Goal: Task Accomplishment & Management: Manage account settings

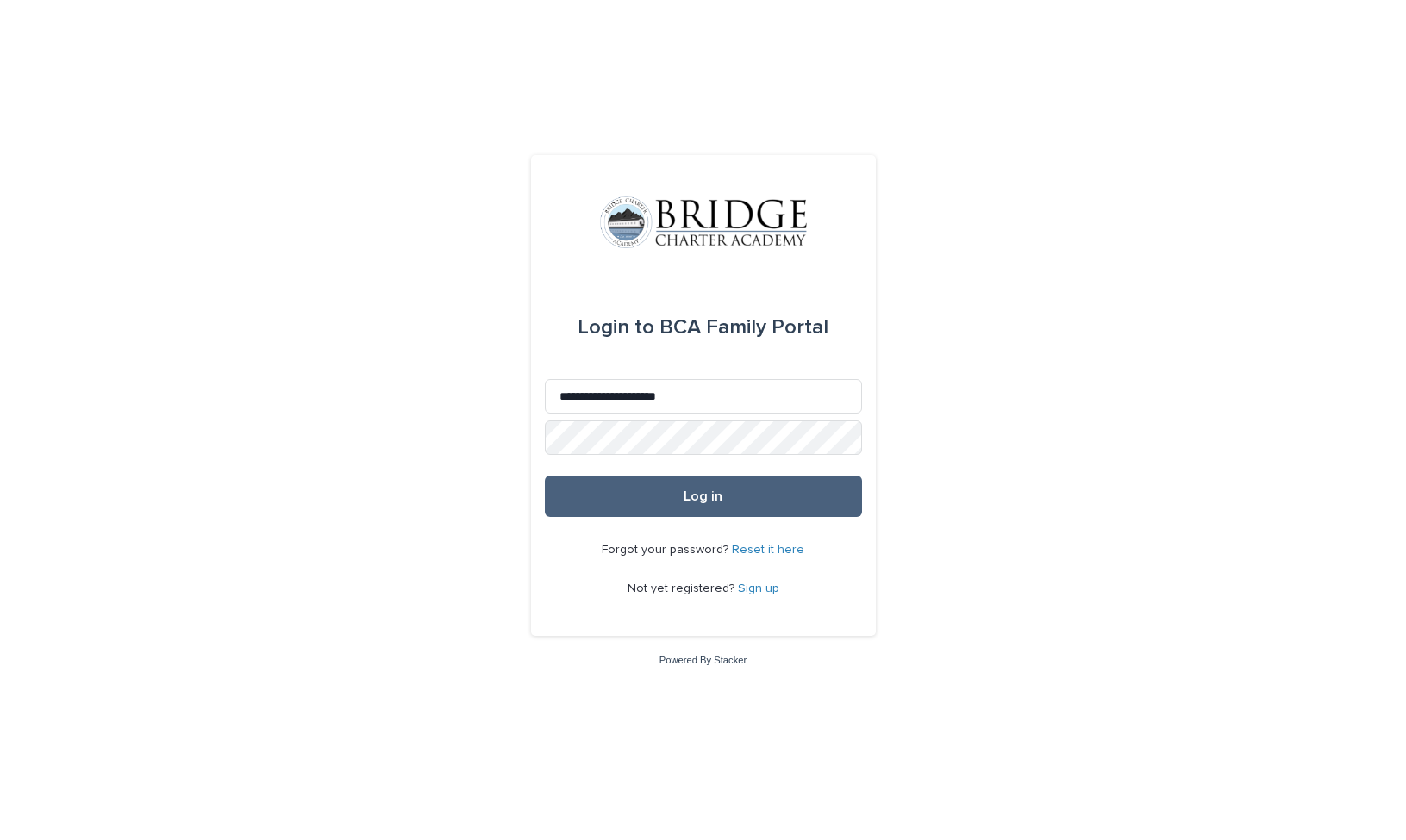
click at [677, 491] on button "Log in" at bounding box center [703, 496] width 317 height 42
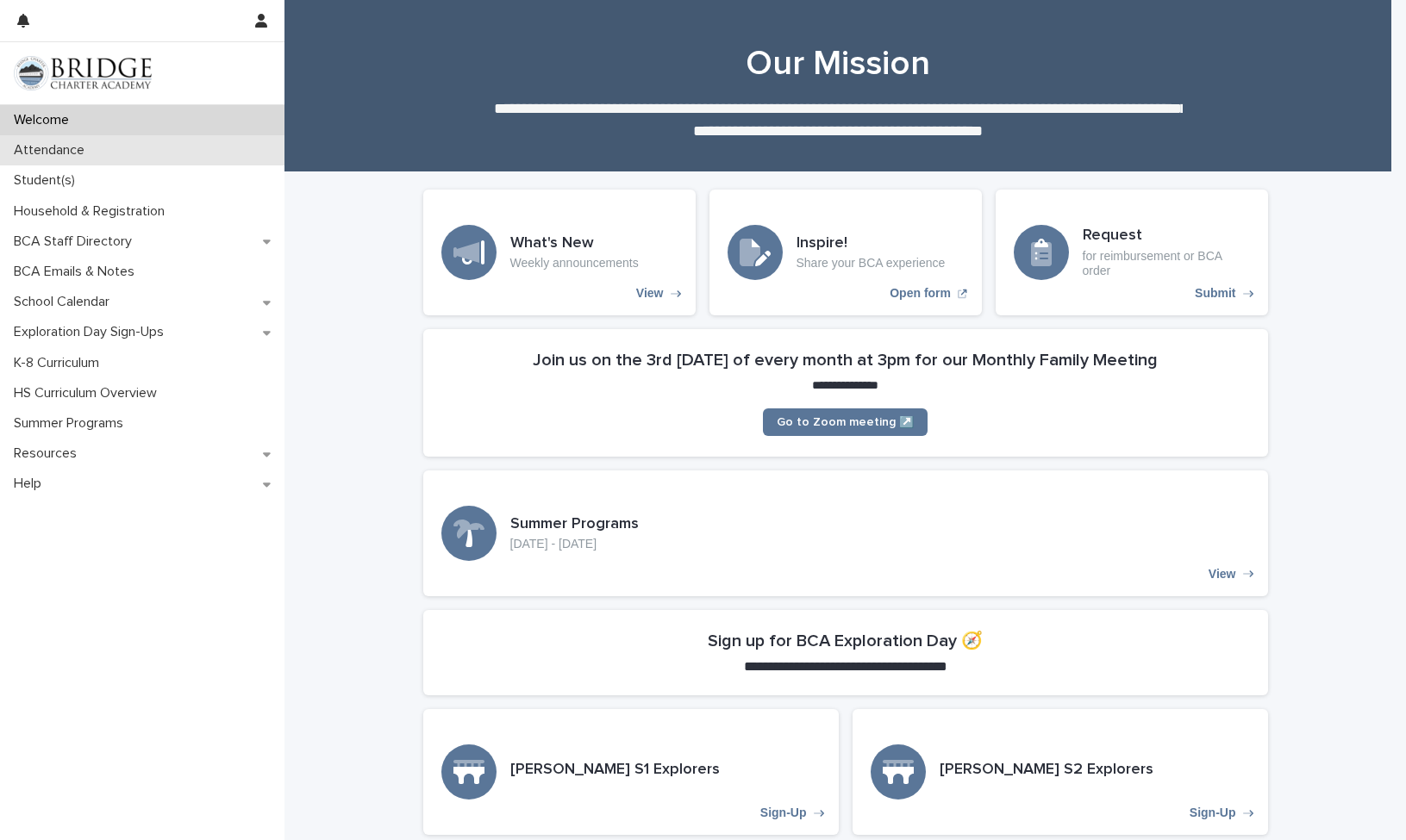
click at [47, 148] on p "Attendance" at bounding box center [52, 150] width 91 height 16
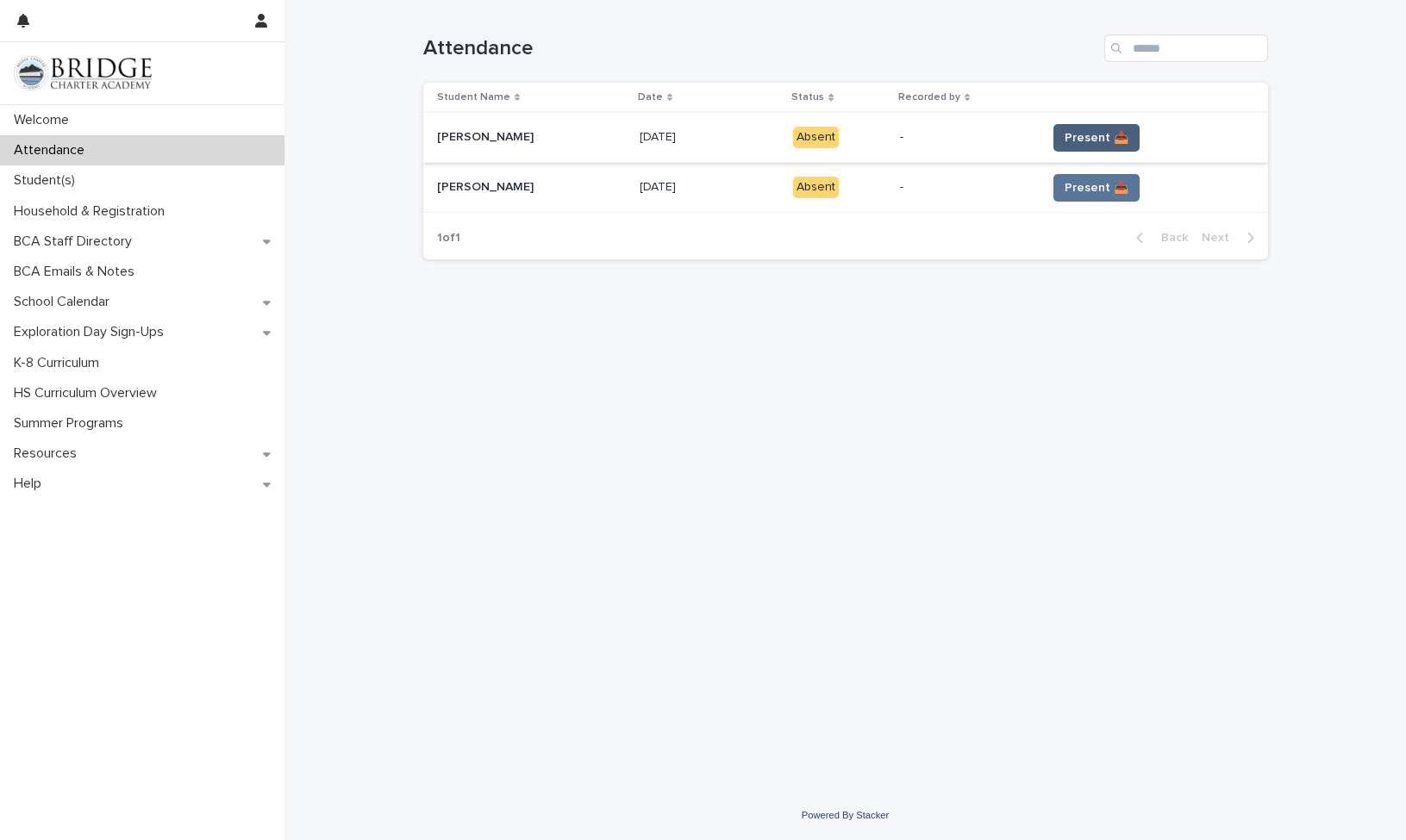
click at [1081, 136] on span "Present 📥" at bounding box center [1096, 137] width 64 height 17
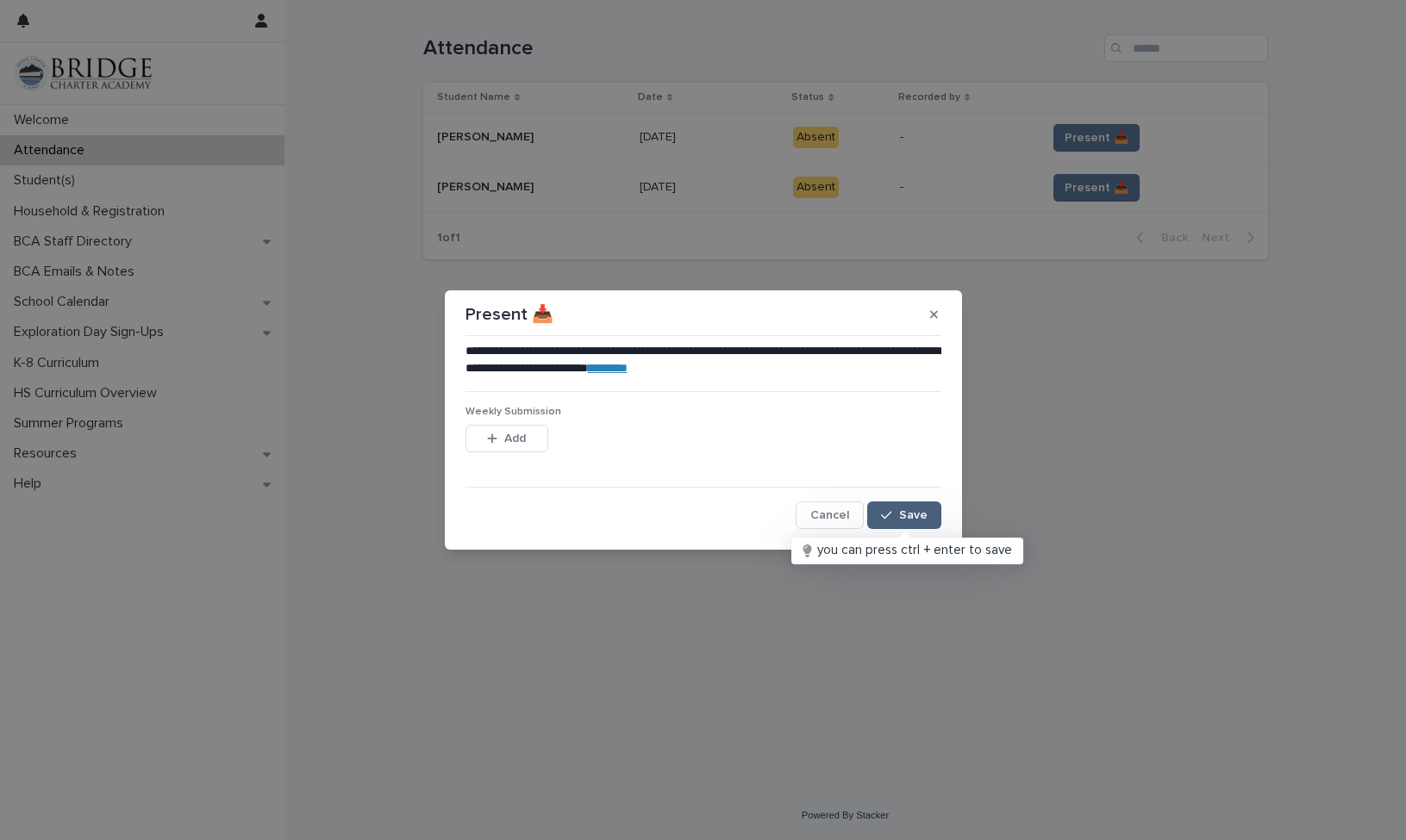
click at [908, 508] on button "Save" at bounding box center [904, 515] width 73 height 27
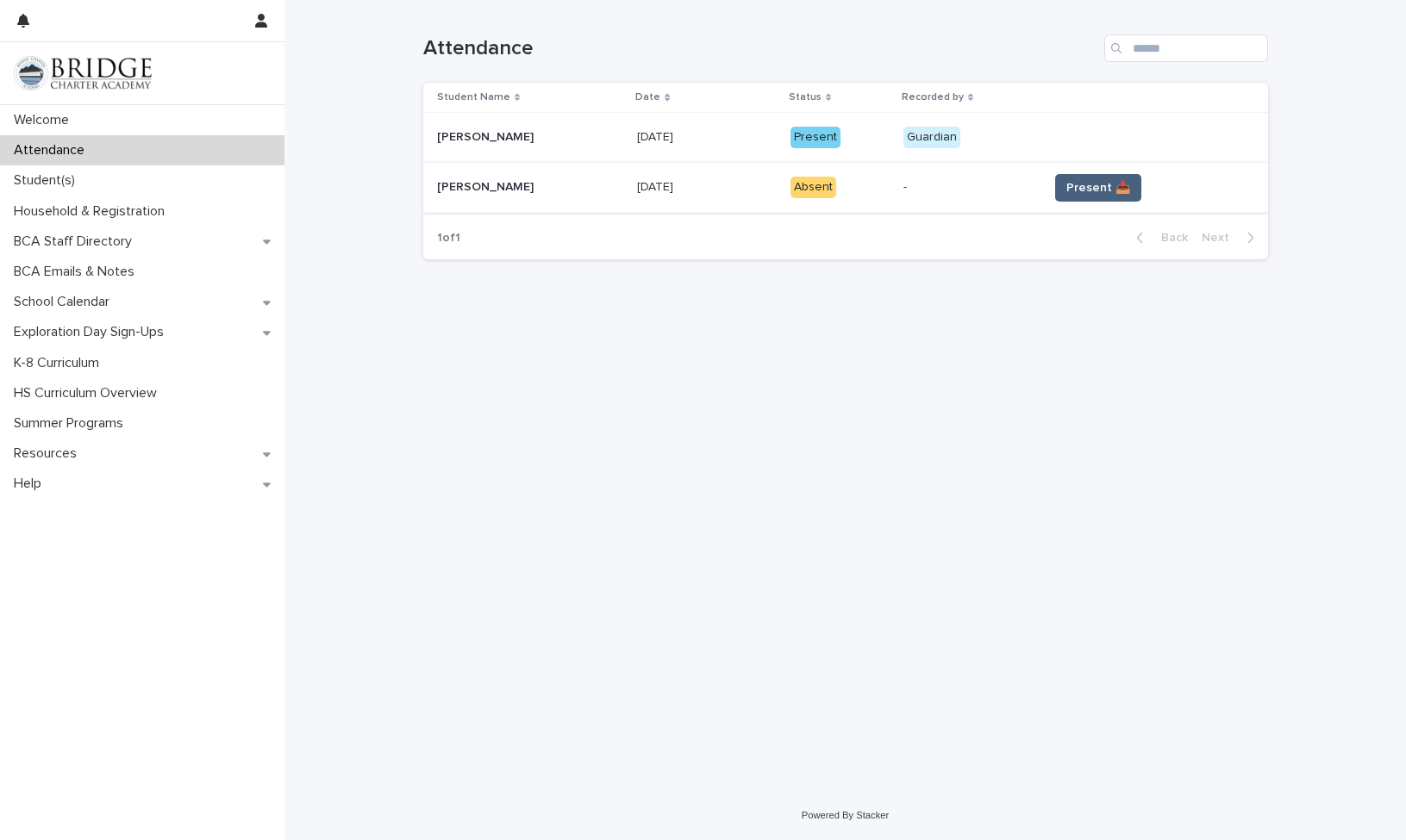
click at [1072, 188] on span "Present 📥" at bounding box center [1098, 188] width 64 height 17
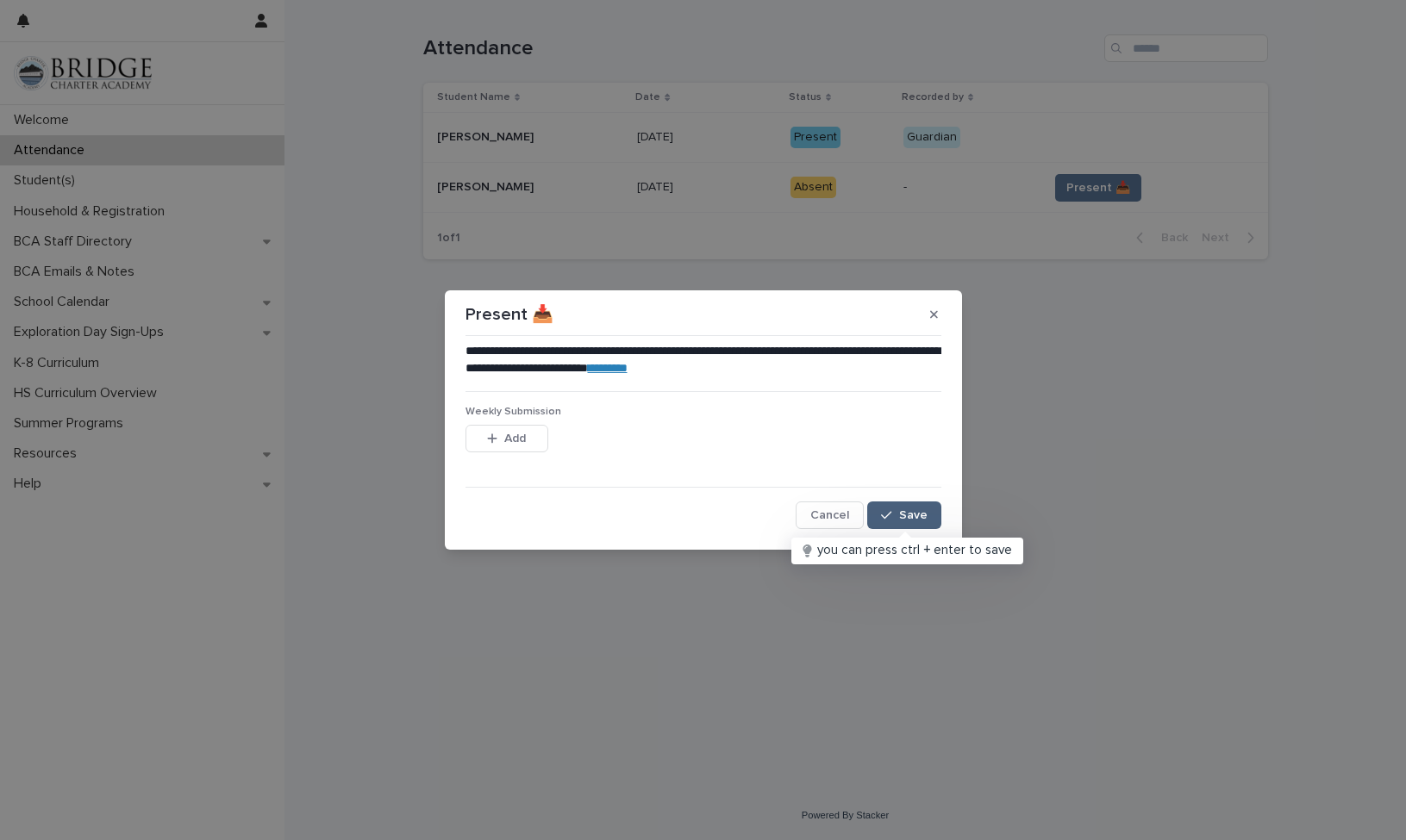
click at [912, 512] on span "Save" at bounding box center [914, 515] width 28 height 12
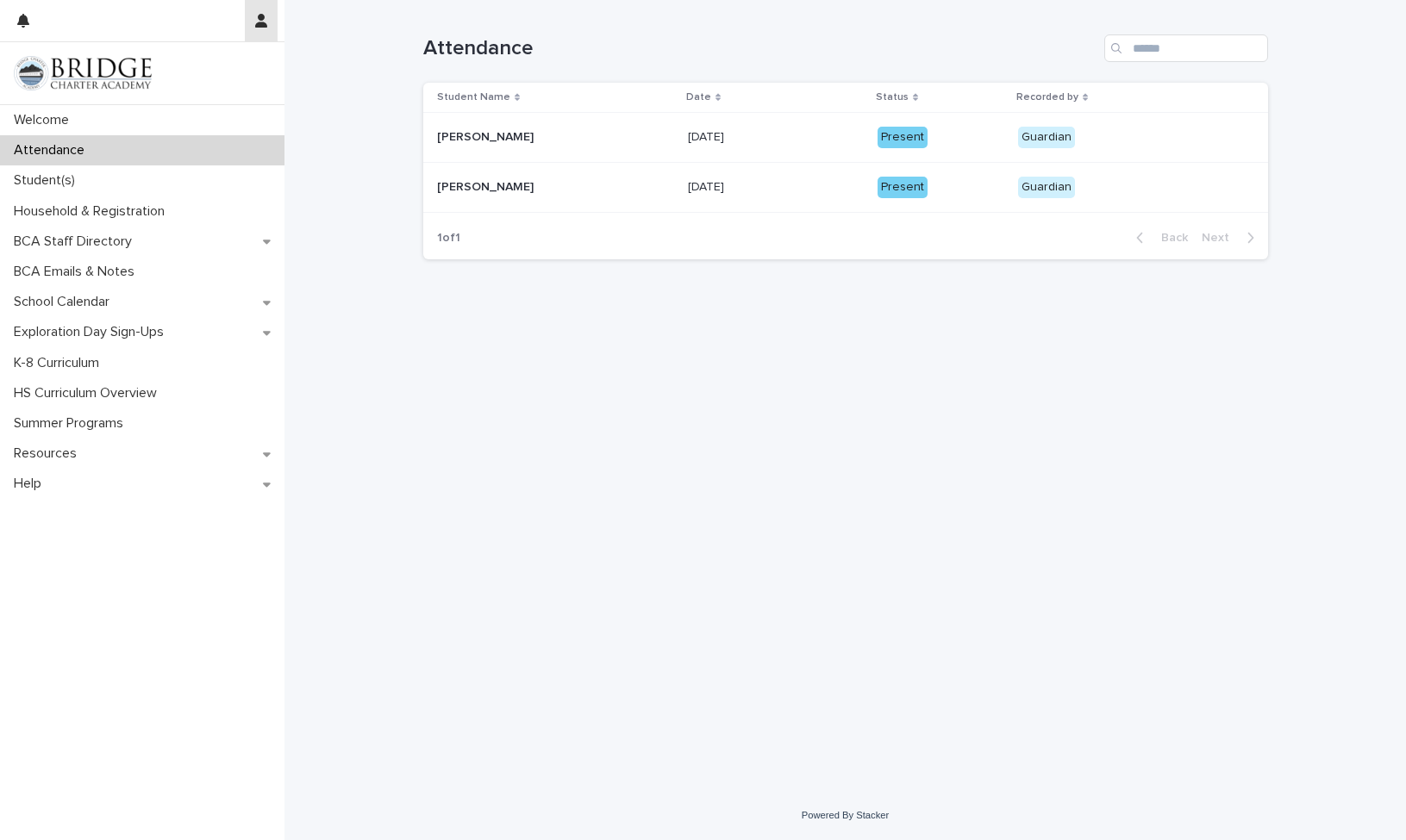
click at [259, 19] on icon "button" at bounding box center [261, 21] width 12 height 14
click at [186, 76] on p "Log Out" at bounding box center [211, 73] width 109 height 29
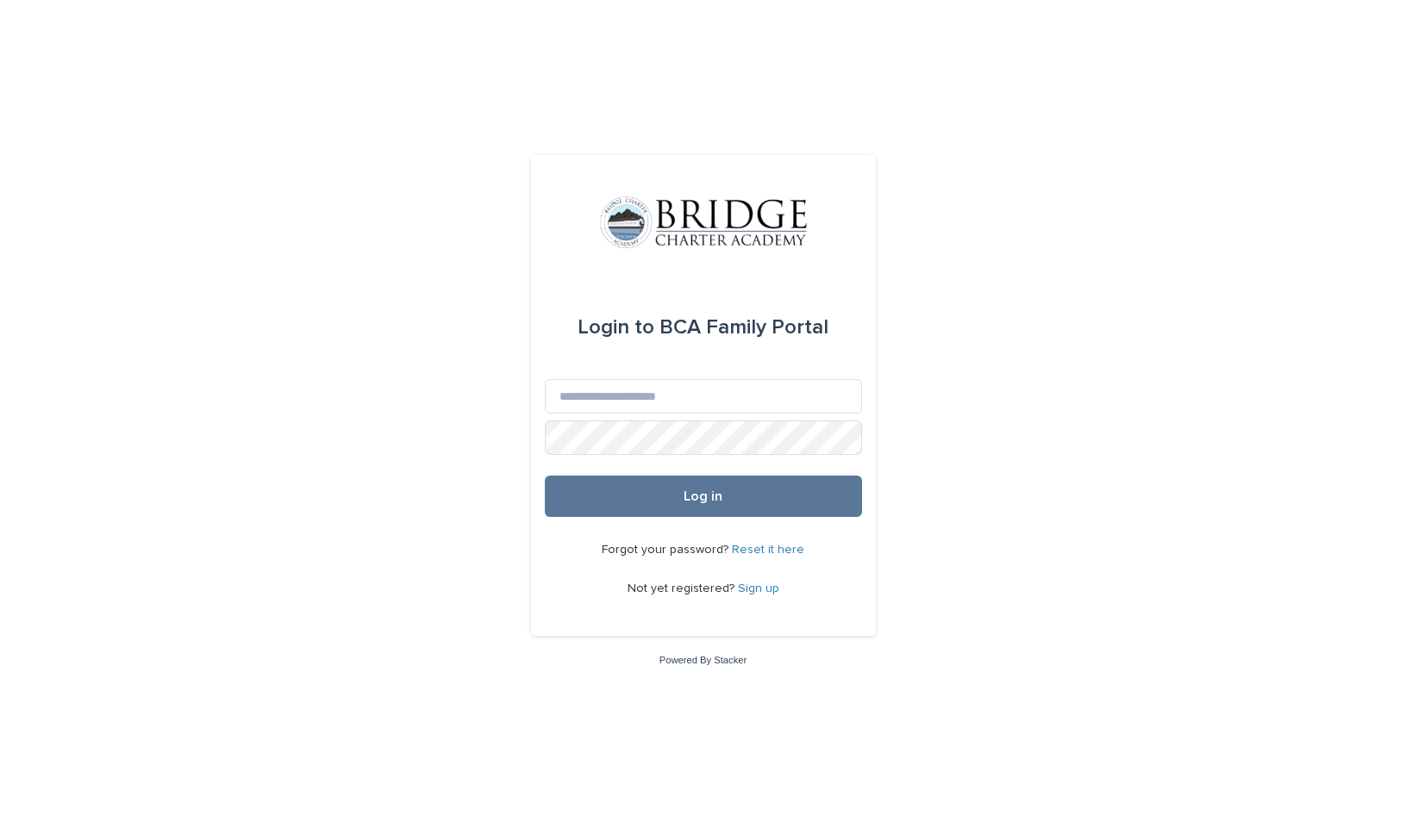
type input "**********"
